Goal: Information Seeking & Learning: Learn about a topic

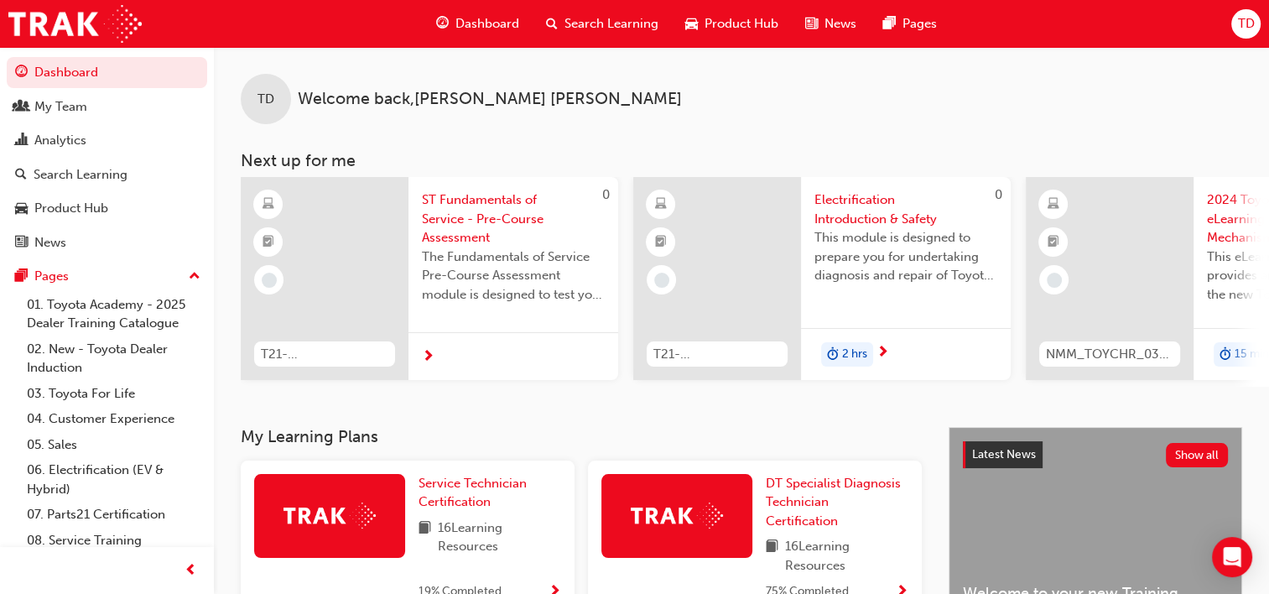
click at [614, 23] on span "Search Learning" at bounding box center [612, 23] width 94 height 19
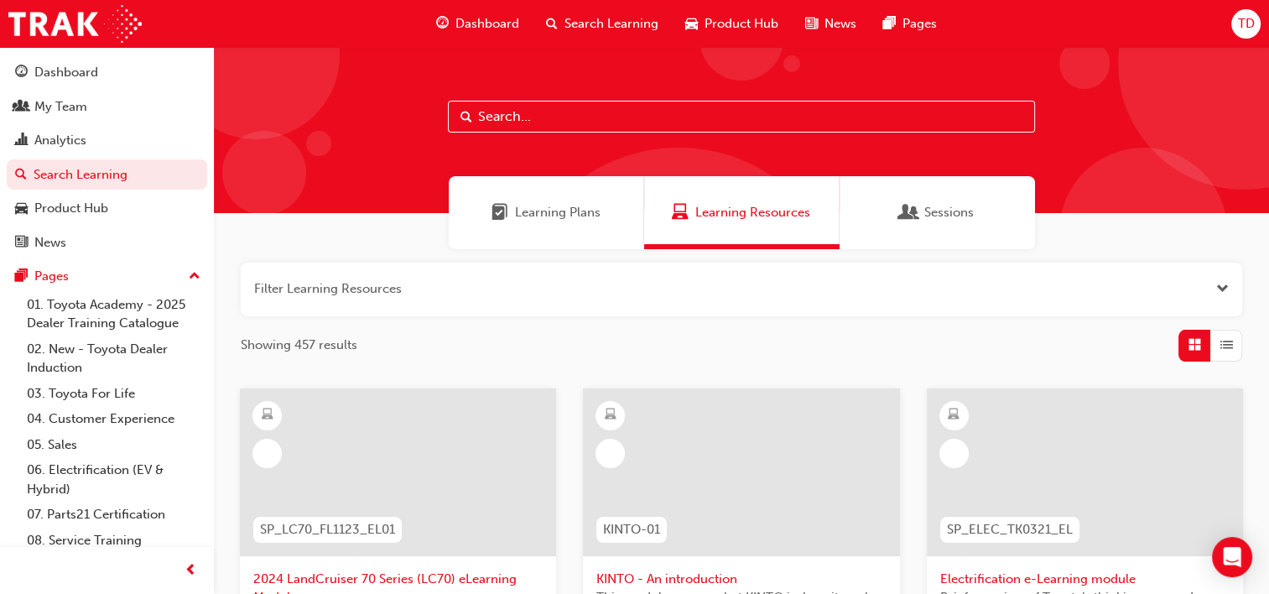
click at [543, 118] on input "text" at bounding box center [741, 117] width 587 height 32
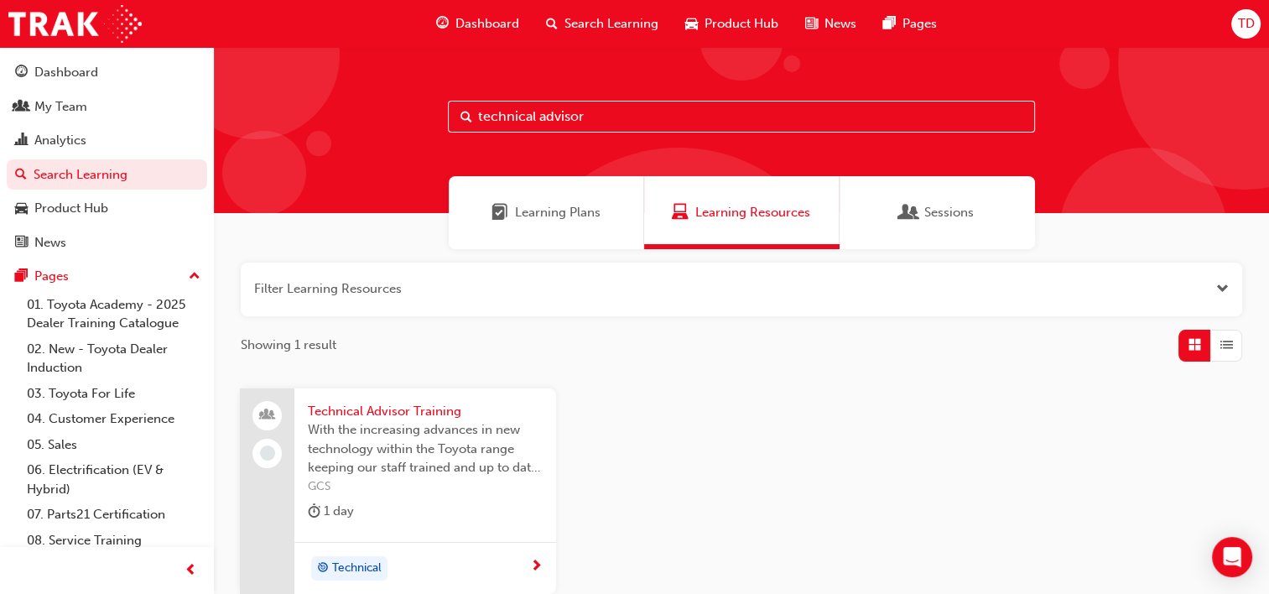
type input "technical advisor"
click at [923, 227] on div "Sessions" at bounding box center [937, 212] width 195 height 73
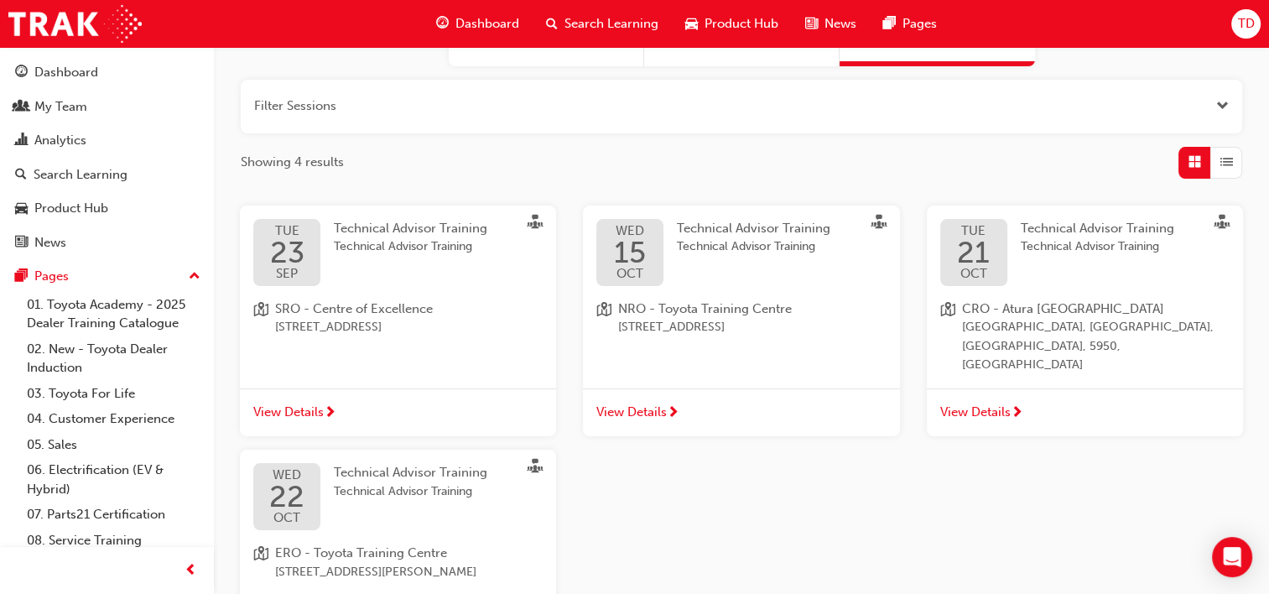
scroll to position [191, 0]
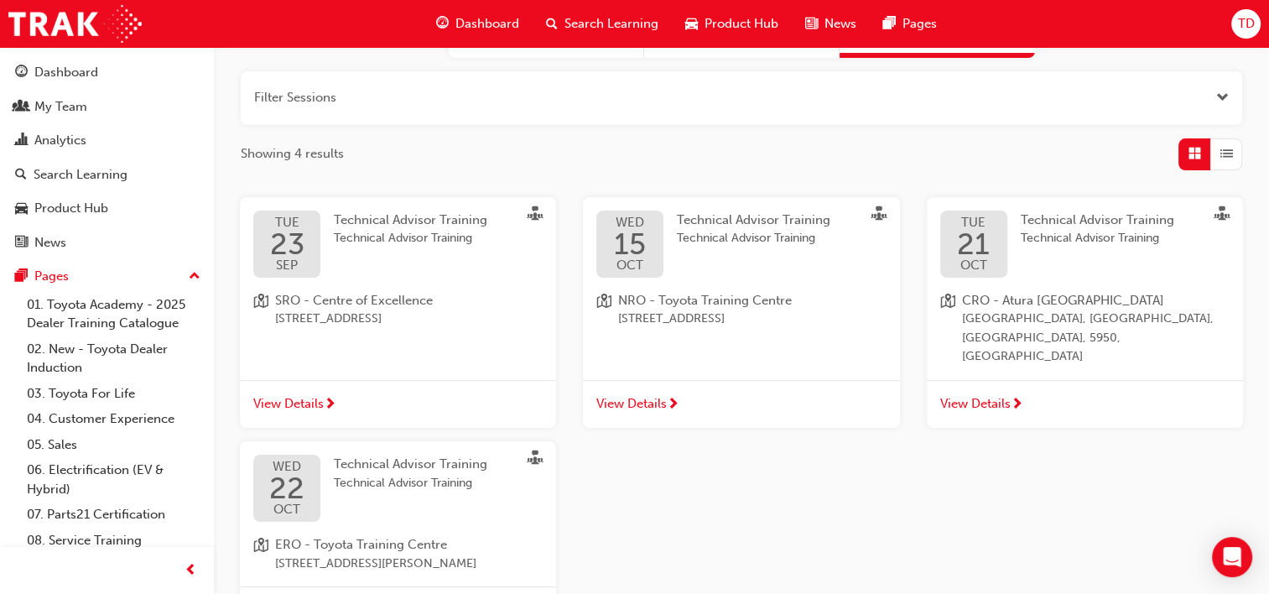
click at [981, 394] on span "View Details" at bounding box center [975, 403] width 70 height 19
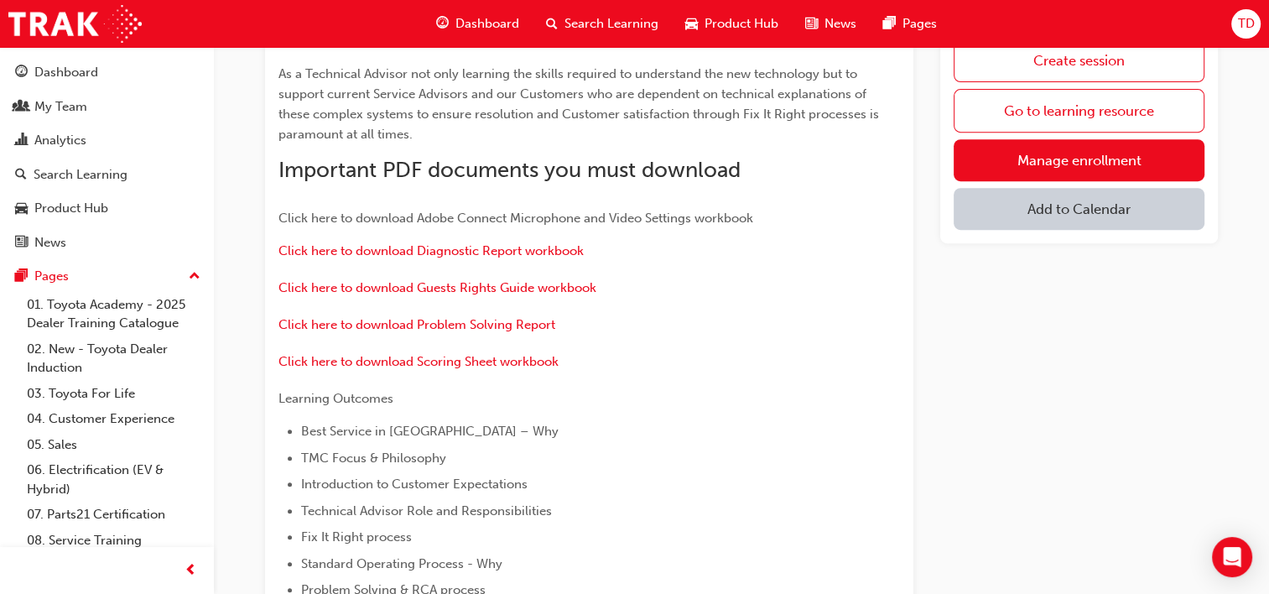
scroll to position [669, 0]
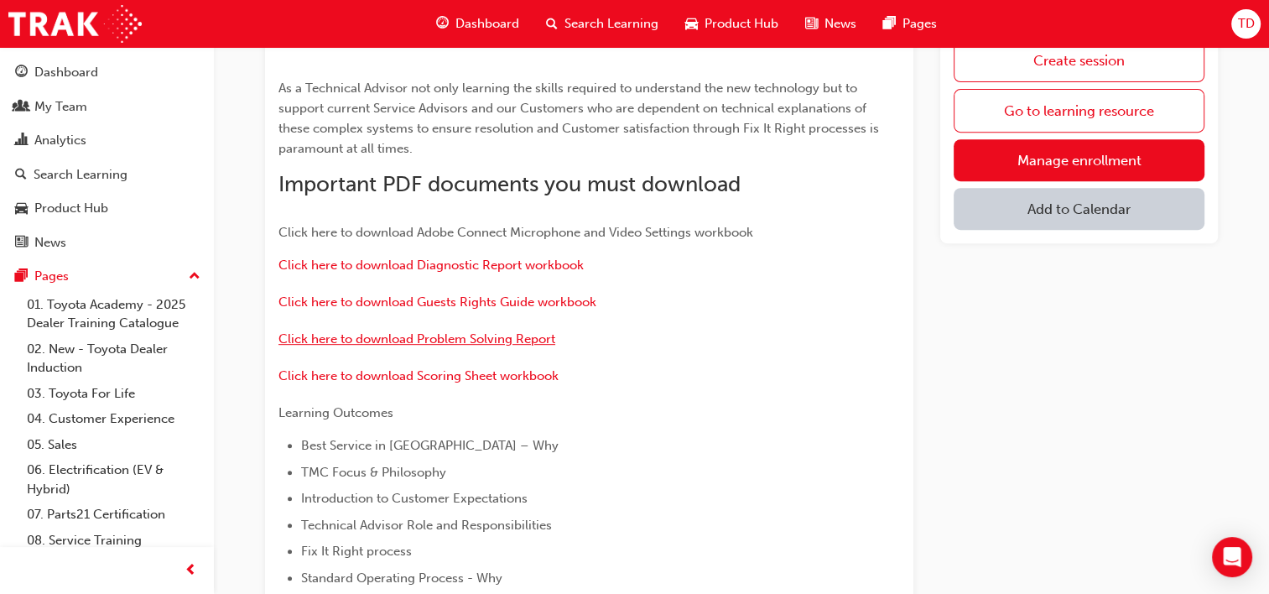
click at [534, 331] on span "Click here to download Problem Solving Report" at bounding box center [417, 338] width 277 height 15
